Goal: Task Accomplishment & Management: Use online tool/utility

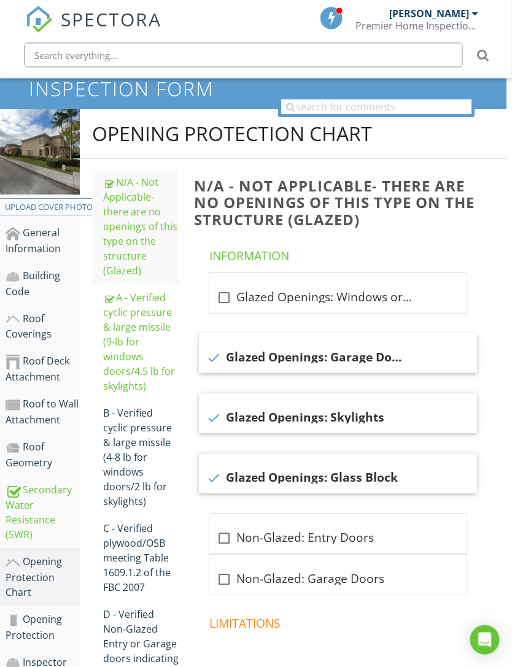
scroll to position [33, 5]
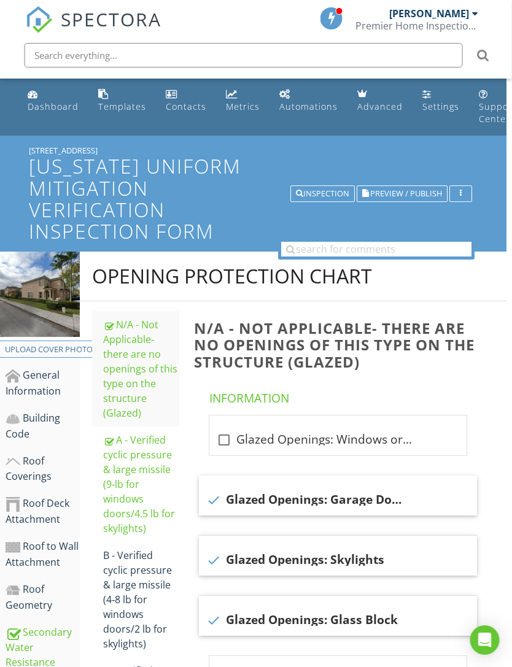
click at [423, 199] on button "Preview / Publish" at bounding box center [402, 193] width 91 height 17
click at [424, 198] on span "Preview / Publish" at bounding box center [406, 194] width 72 height 8
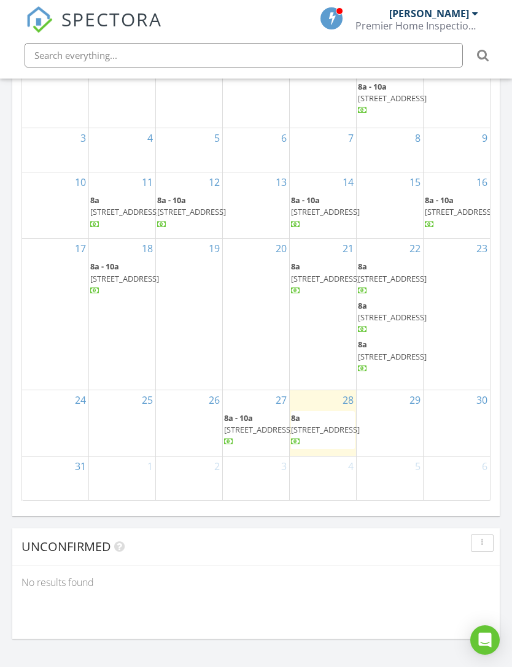
scroll to position [29, 0]
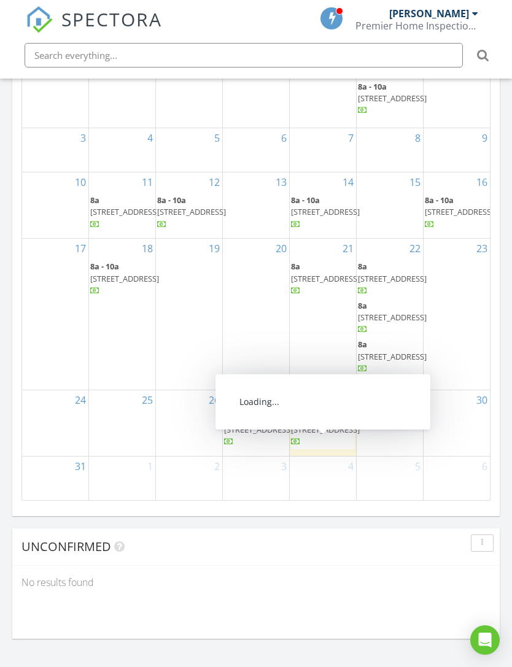
click at [335, 427] on span "[STREET_ADDRESS]" at bounding box center [325, 429] width 69 height 11
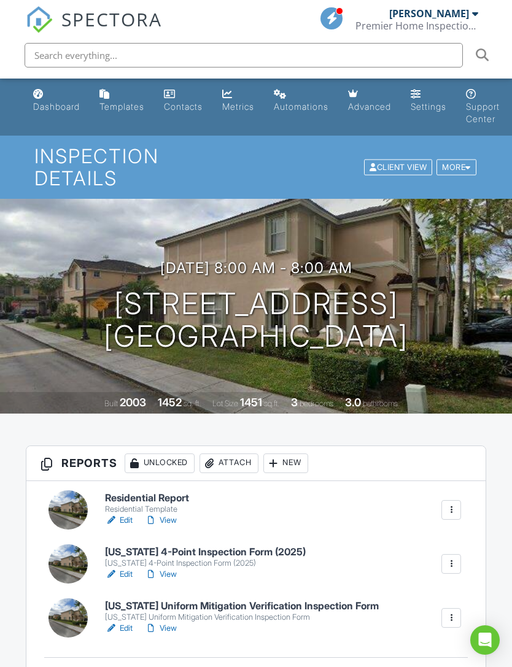
click at [126, 568] on link "Edit" at bounding box center [119, 574] width 28 height 12
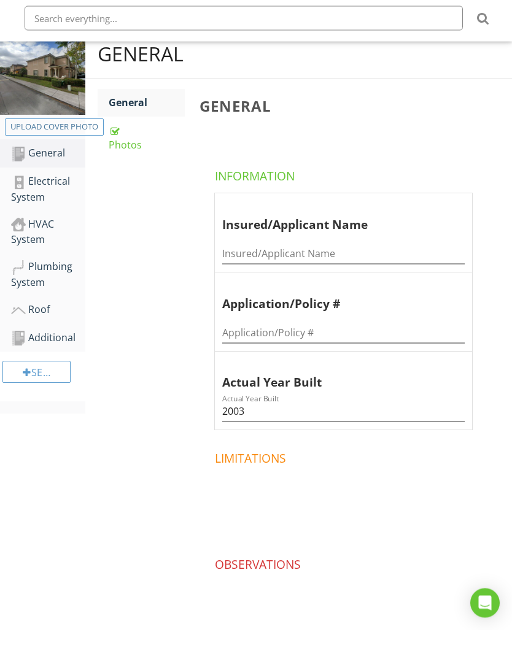
scroll to position [163, 0]
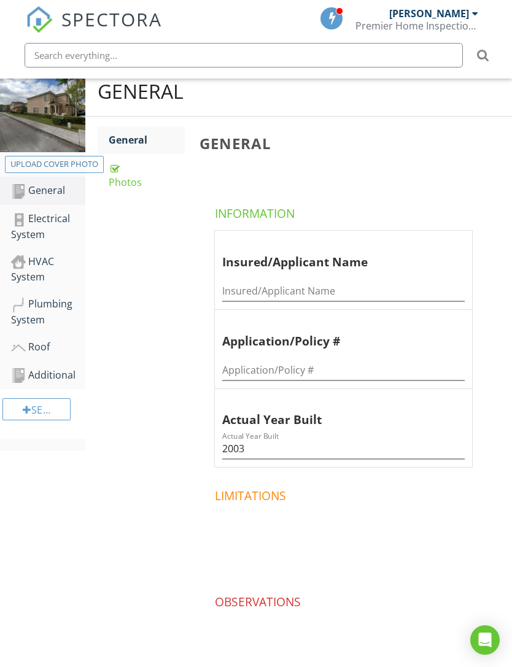
click at [63, 375] on div "Additional" at bounding box center [48, 376] width 74 height 16
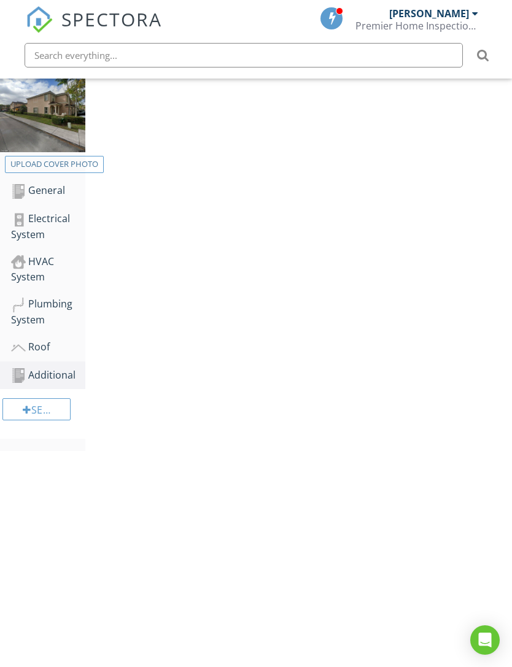
scroll to position [136, 0]
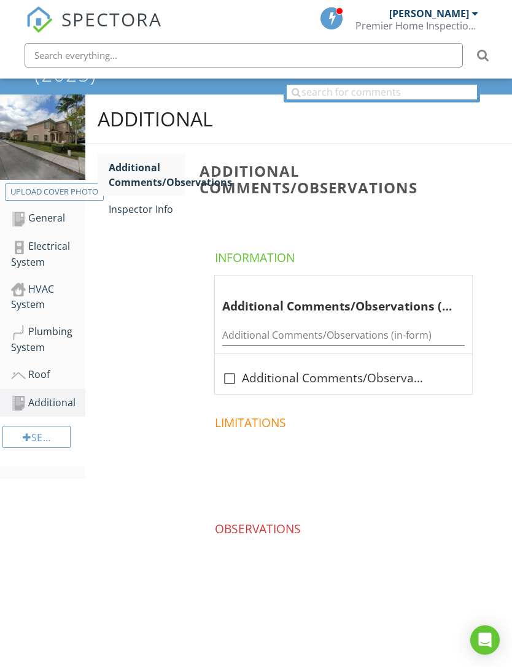
click at [152, 199] on link "Inspector Info" at bounding box center [147, 209] width 76 height 27
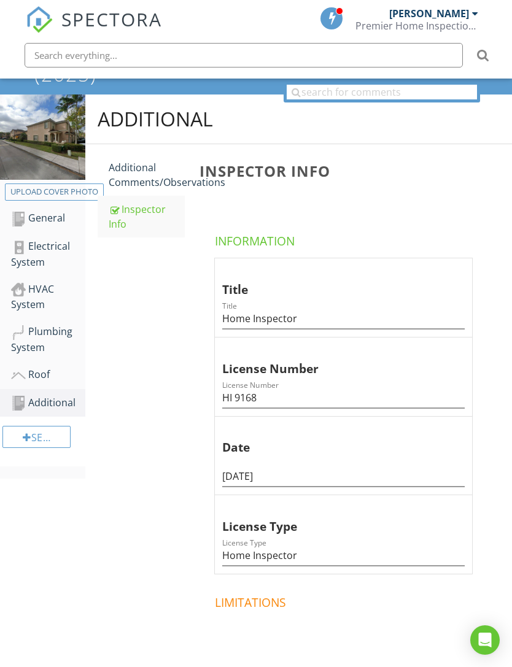
click at [57, 331] on div "Plumbing System" at bounding box center [48, 339] width 74 height 31
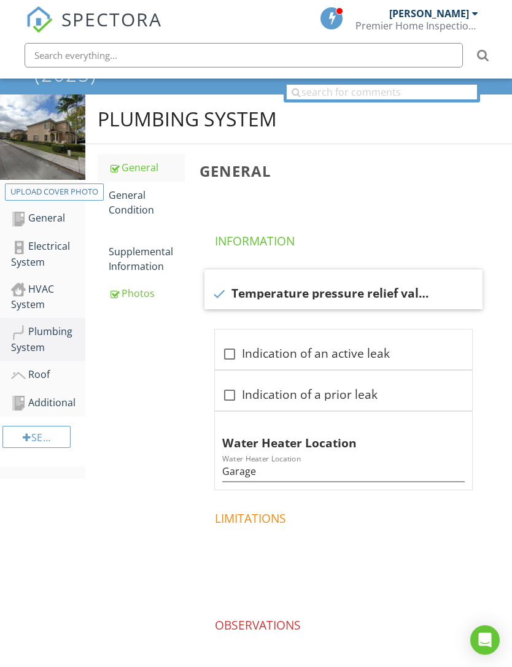
scroll to position [160, 0]
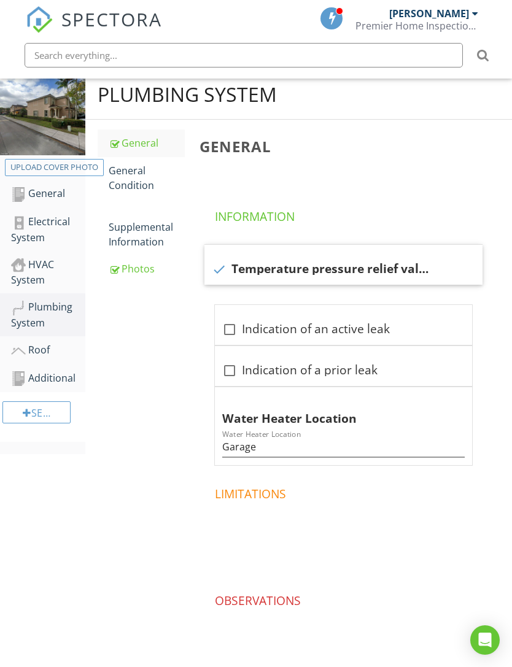
click at [173, 534] on div "Plumbing System General General Condition Supplemental Information Photos Gener…" at bounding box center [298, 390] width 427 height 640
click at [142, 269] on div "Photos" at bounding box center [147, 268] width 76 height 15
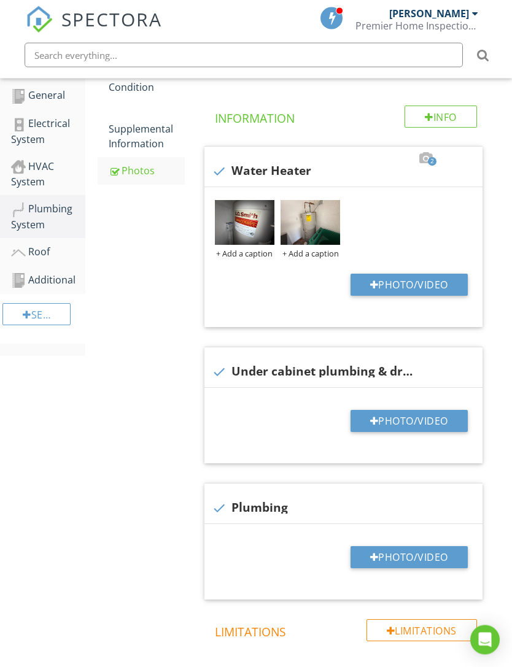
scroll to position [366, 0]
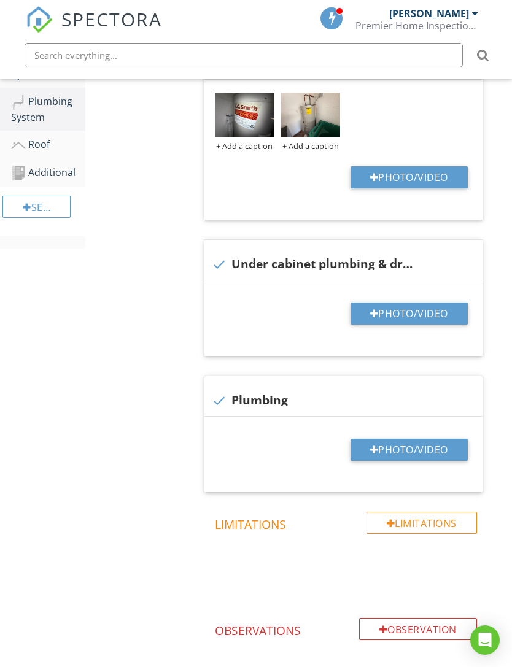
click at [391, 314] on button "Photo/Video" at bounding box center [408, 314] width 117 height 22
click at [407, 314] on button "Photo/Video" at bounding box center [408, 314] width 117 height 22
type input "C:\fakepath\7886670368448570711.jpeg"
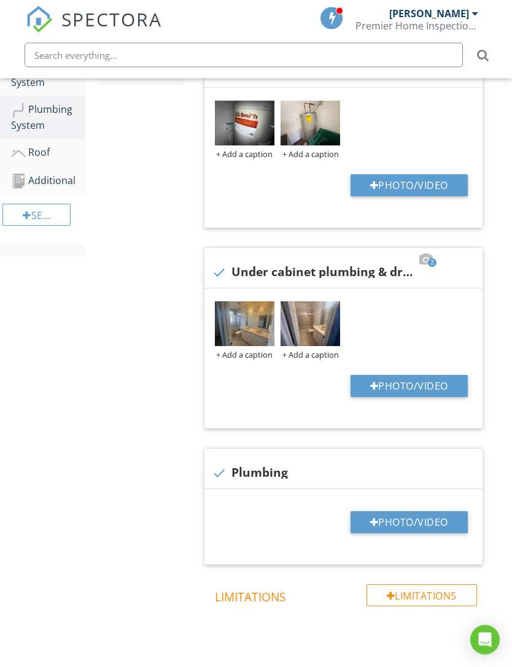
scroll to position [345, 0]
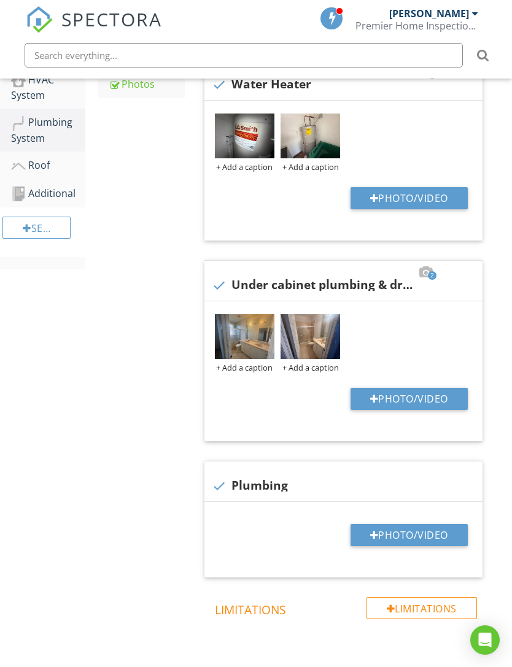
click at [370, 538] on div at bounding box center [374, 535] width 9 height 10
type input "C:\fakepath\IMG_7682.jpeg"
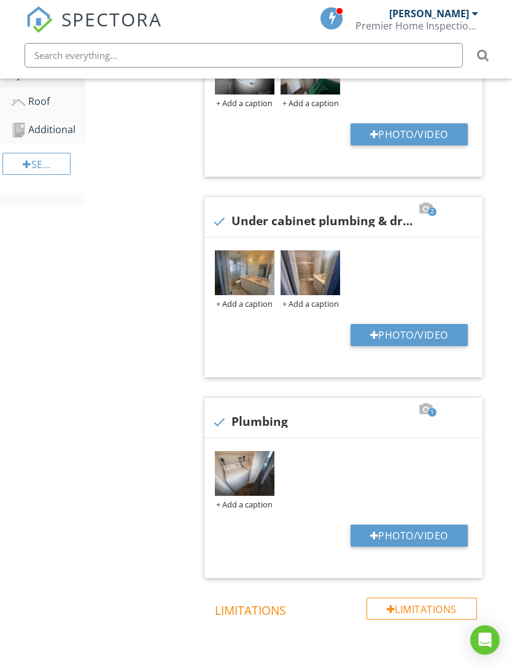
scroll to position [96, 0]
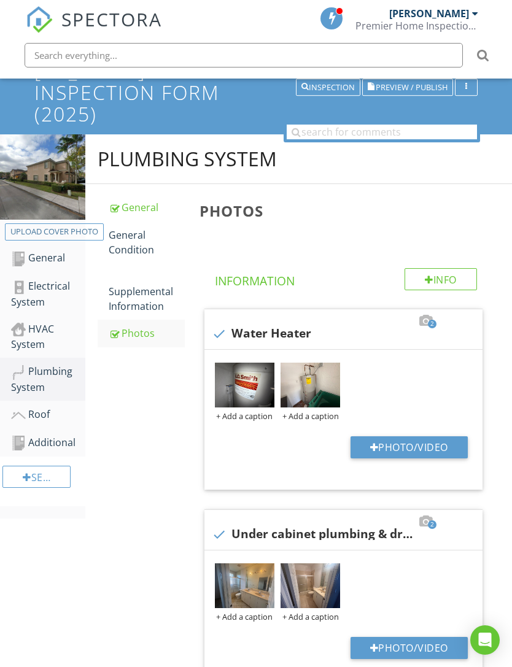
click at [48, 418] on div "Roof" at bounding box center [48, 415] width 74 height 16
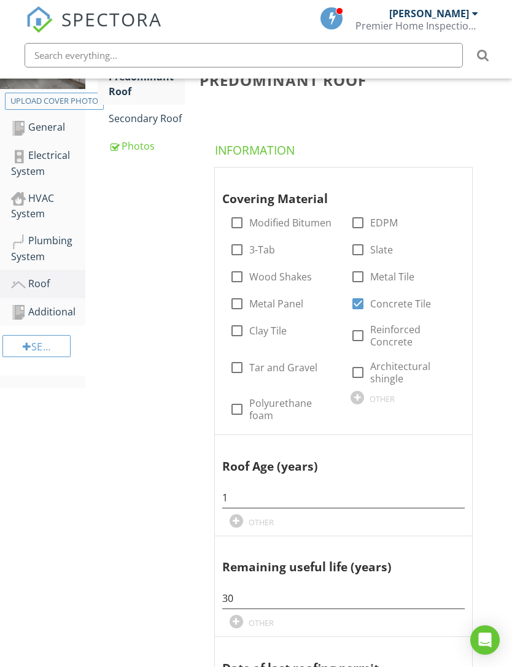
scroll to position [18, 0]
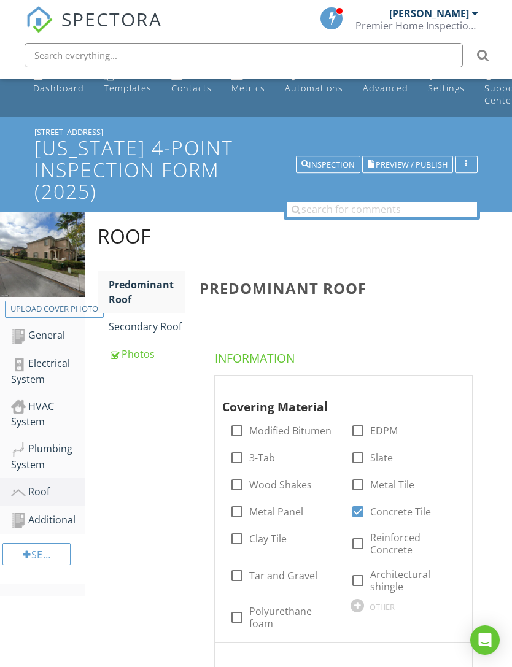
click at [139, 355] on div "Photos" at bounding box center [147, 354] width 76 height 15
